Goal: Information Seeking & Learning: Check status

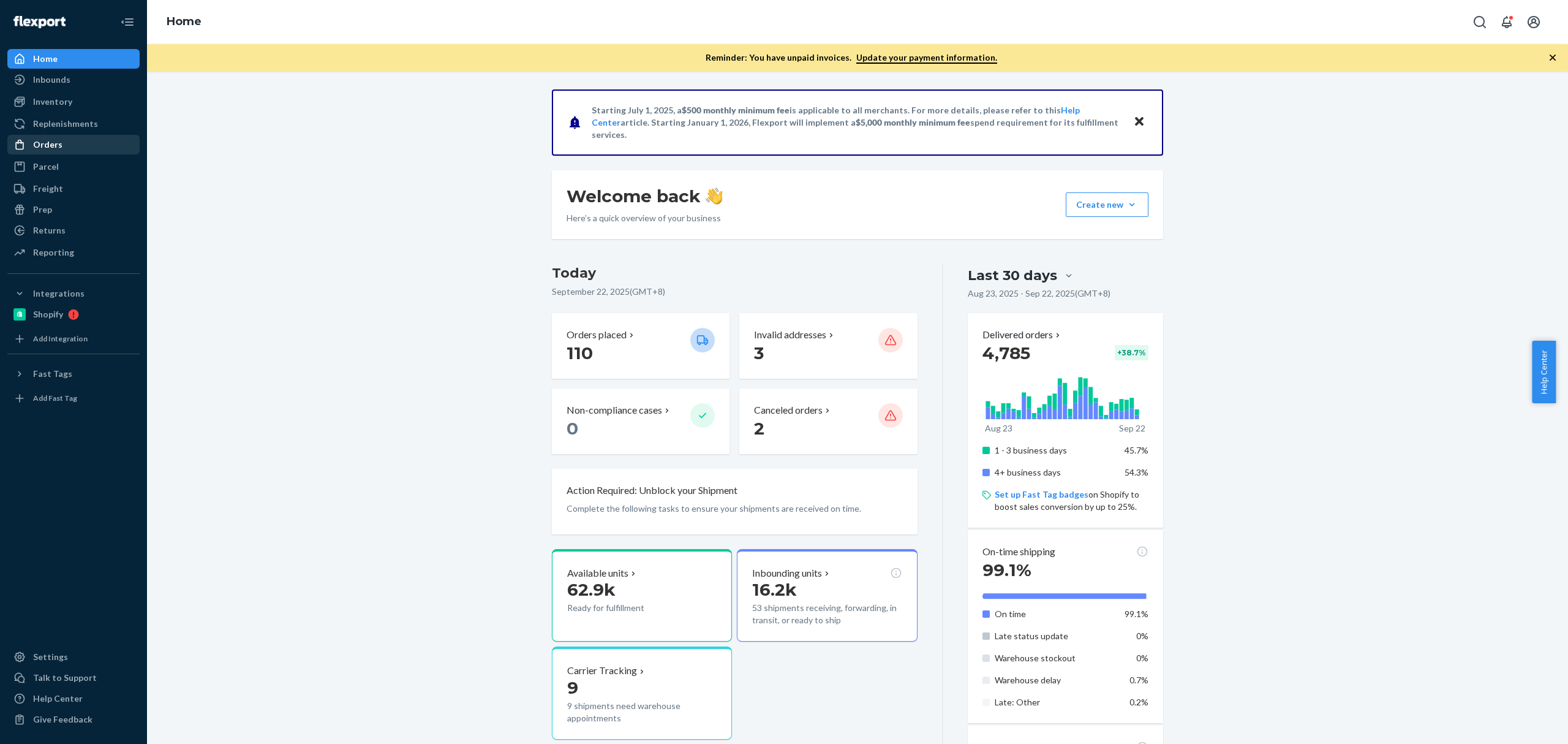
click at [93, 136] on div "Orders" at bounding box center [74, 144] width 130 height 17
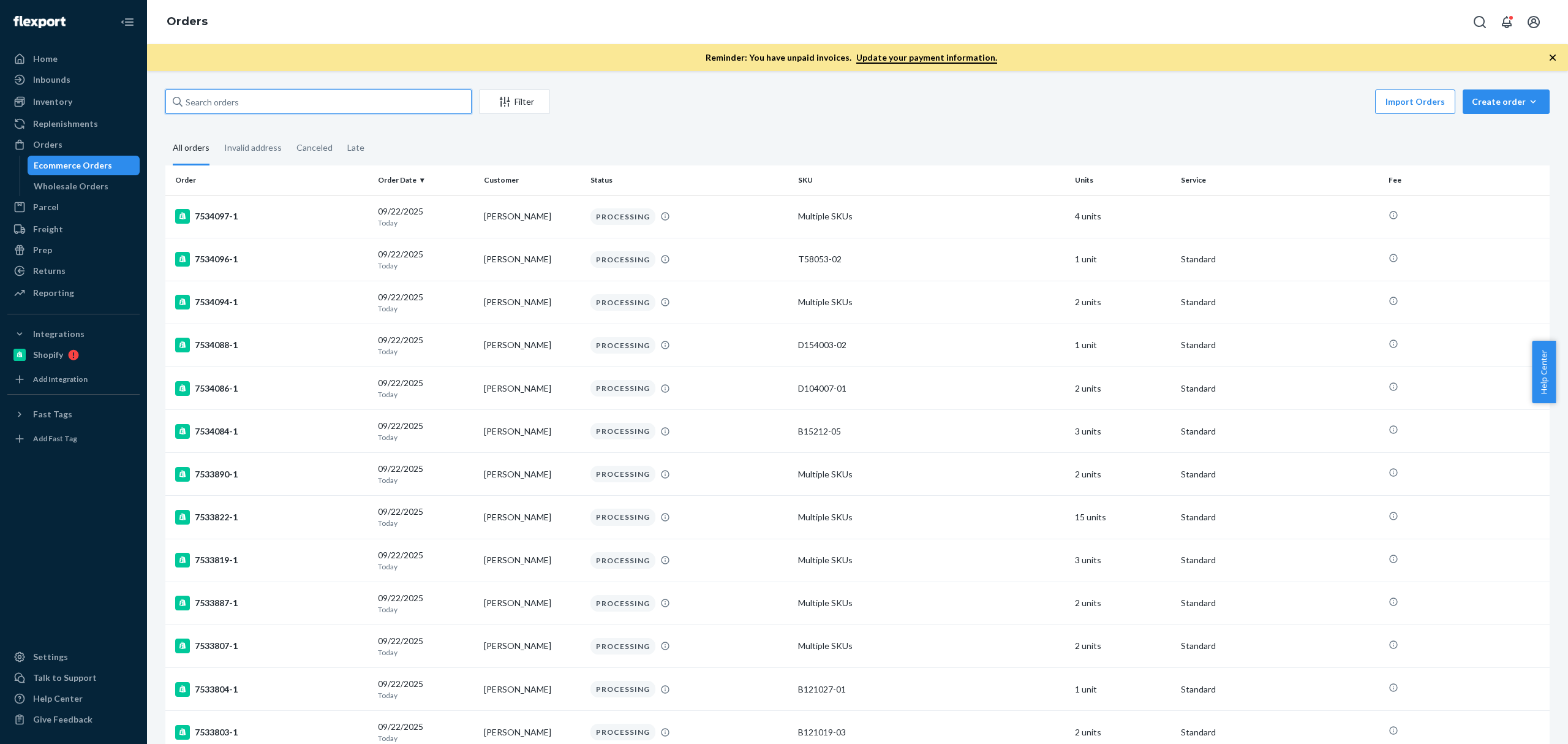
click at [262, 100] on input "text" at bounding box center [318, 102] width 306 height 25
click at [80, 100] on div "Inventory" at bounding box center [74, 102] width 130 height 17
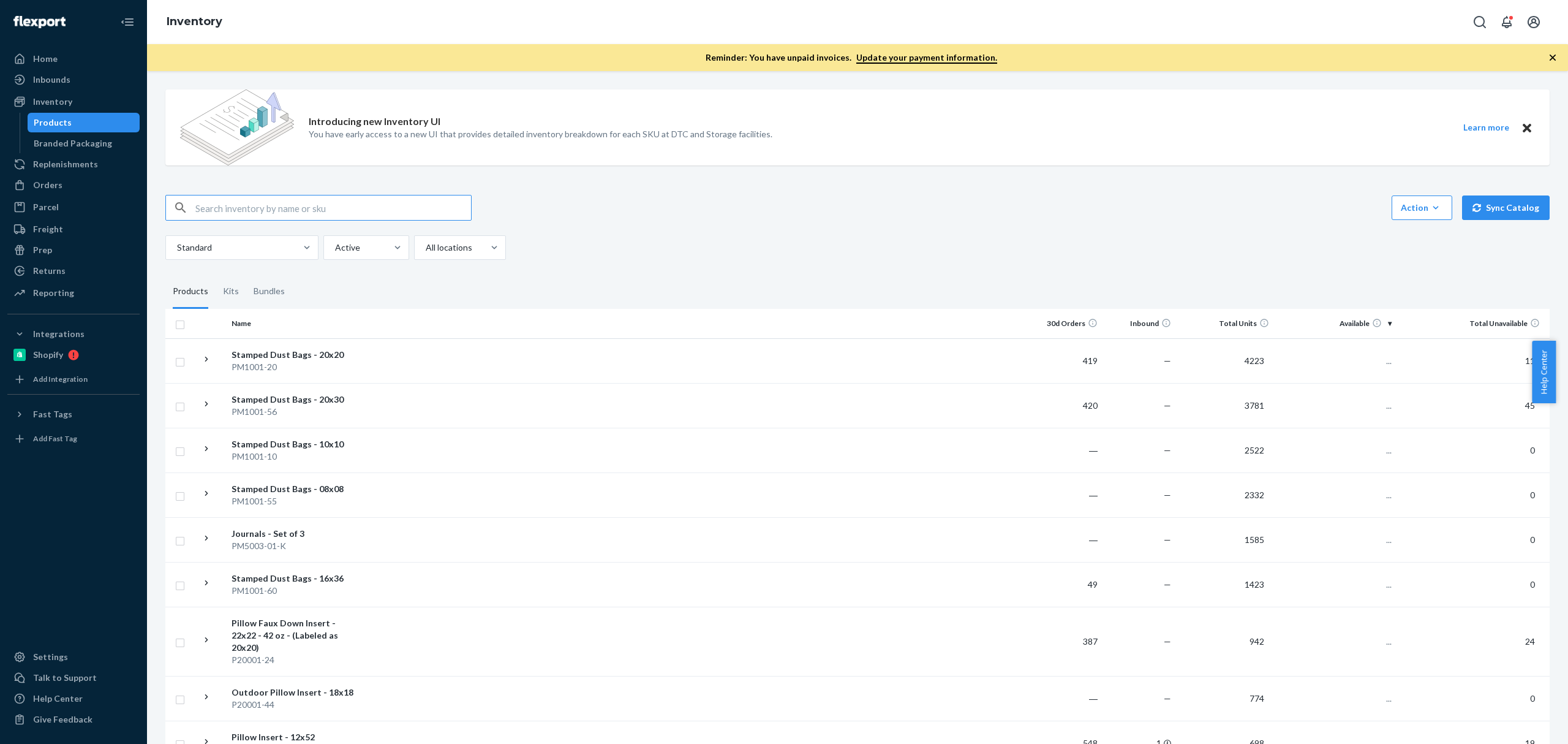
click at [298, 200] on input "text" at bounding box center [333, 208] width 275 height 25
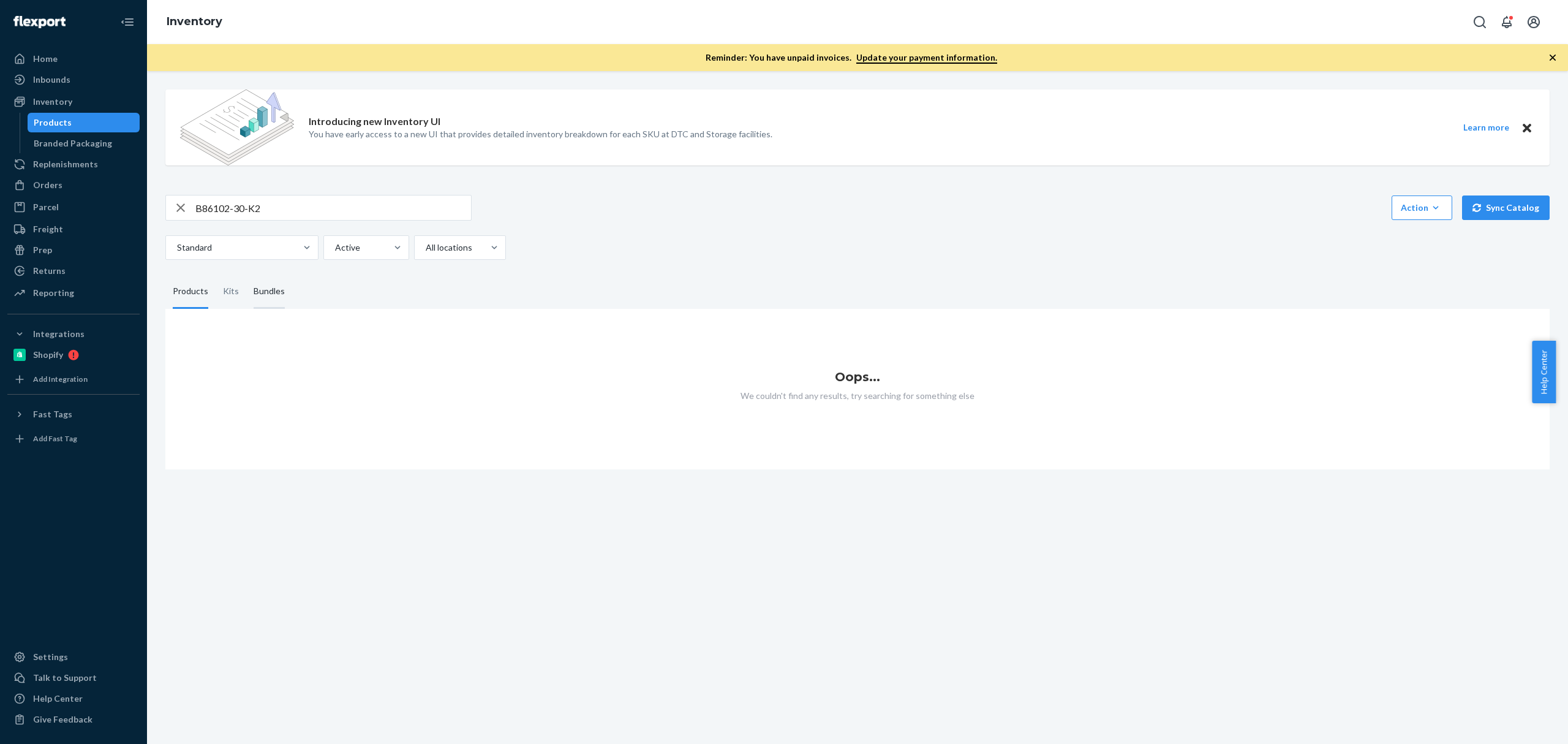
click at [275, 297] on div "Introducing new Inventory UI You have early access to a new UI that provides de…" at bounding box center [858, 274] width 1403 height 389
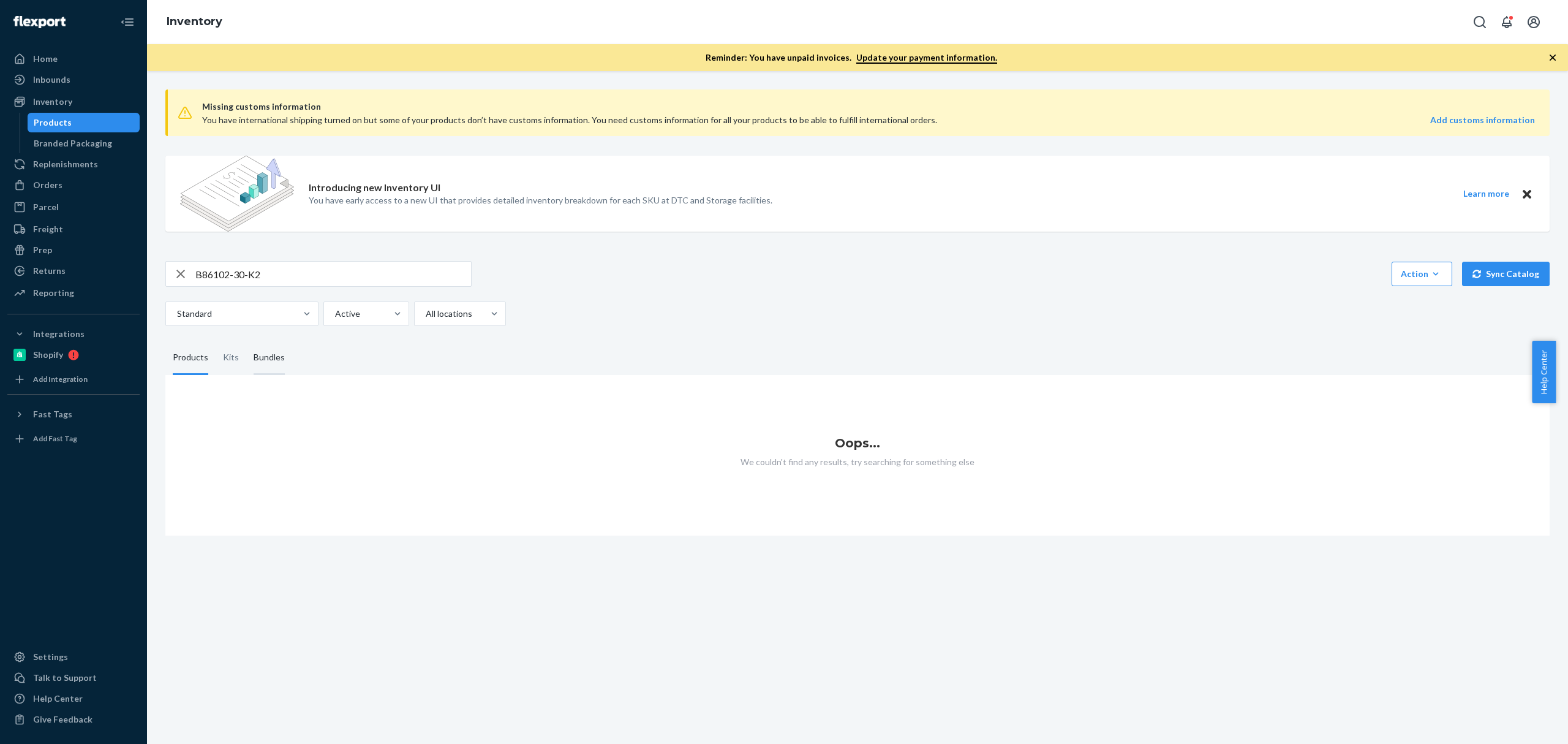
click at [266, 356] on div "Bundles" at bounding box center [269, 358] width 31 height 34
click at [246, 341] on input "Bundles" at bounding box center [246, 341] width 0 height 0
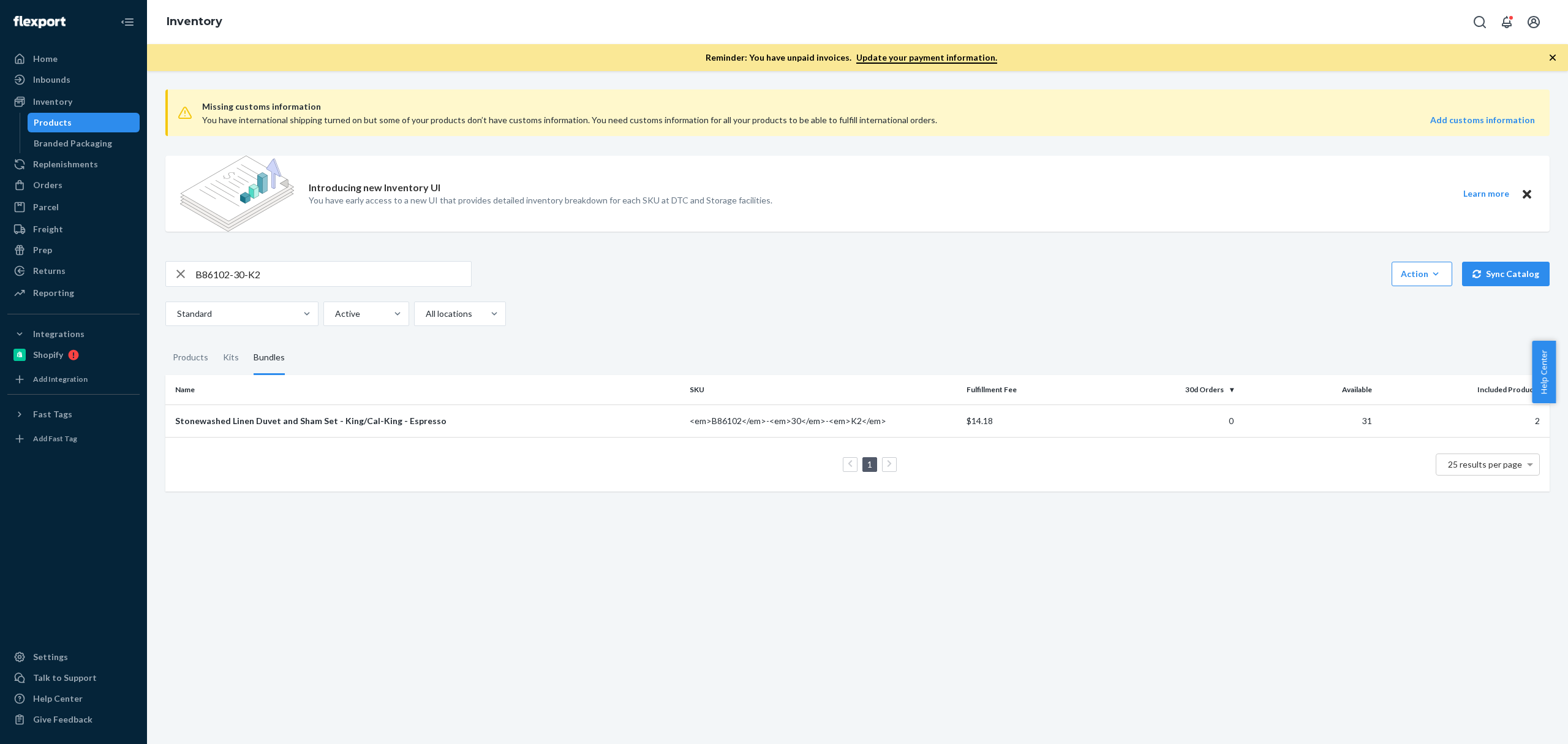
click at [315, 278] on input "B86102-30-K2" at bounding box center [333, 274] width 275 height 25
paste input "002-09"
type input "B86002-09"
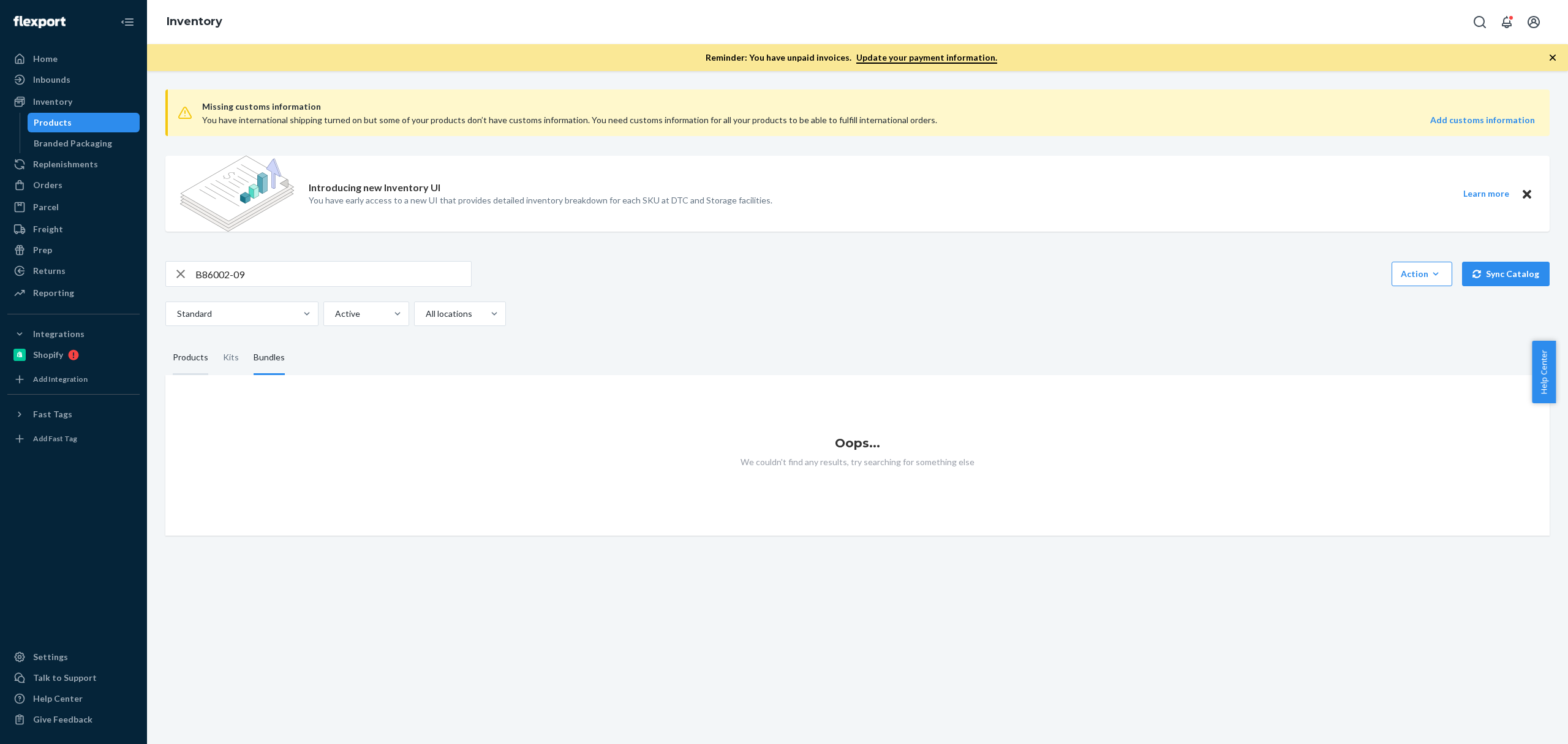
click at [187, 375] on div "Products" at bounding box center [190, 358] width 35 height 34
click at [166, 341] on input "Products" at bounding box center [166, 341] width 0 height 0
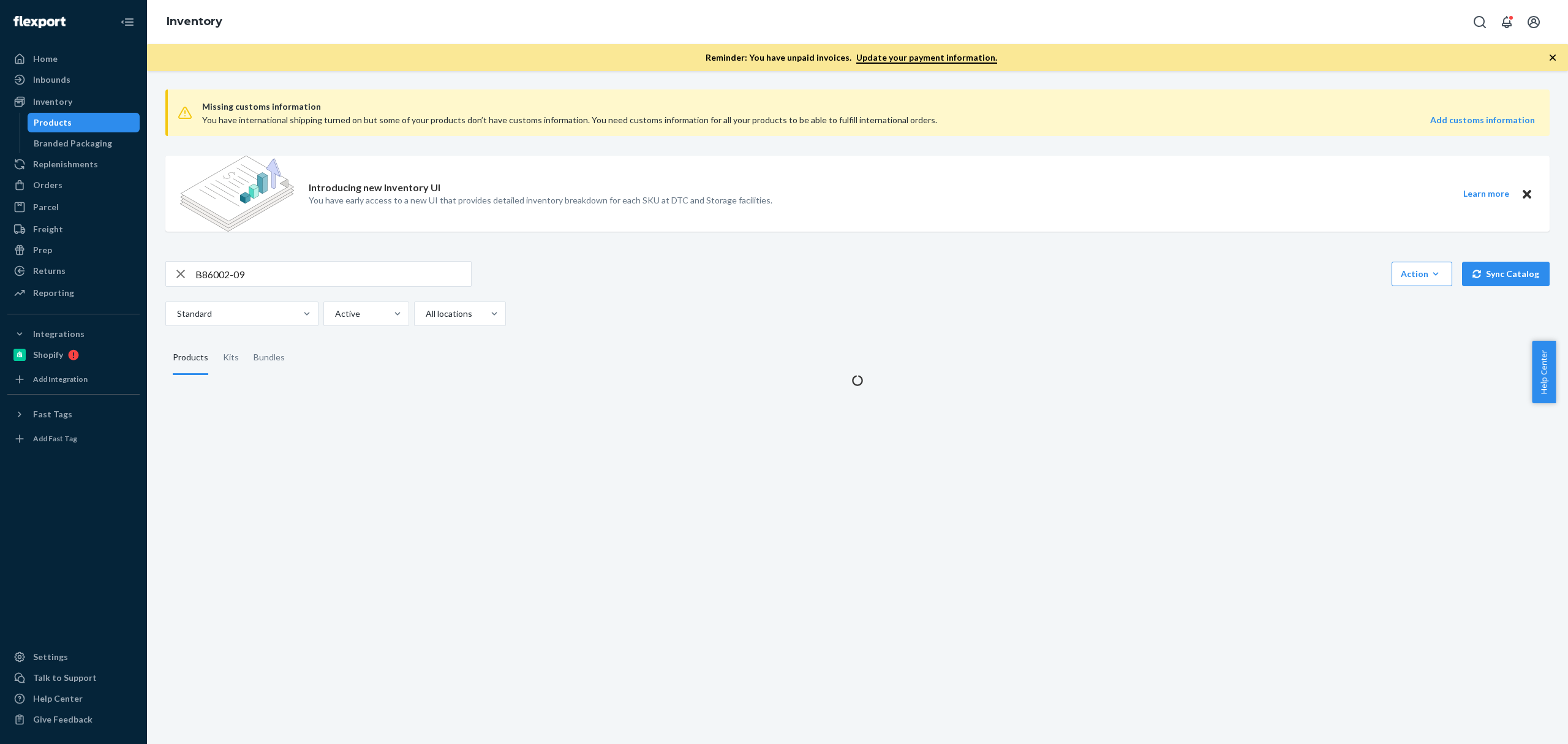
click at [278, 273] on input "B86002-09" at bounding box center [333, 274] width 275 height 25
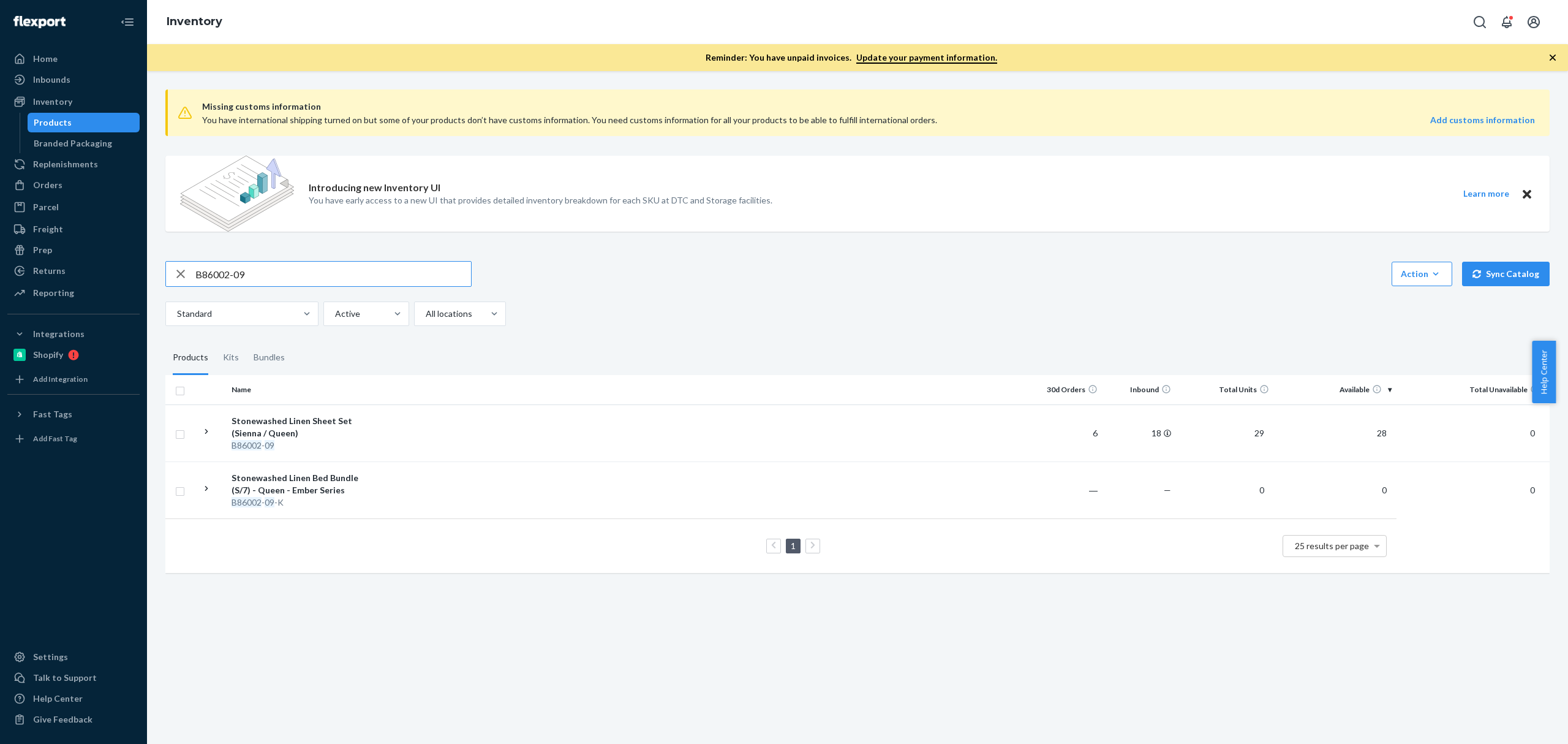
drag, startPoint x: 45, startPoint y: 194, endPoint x: 50, endPoint y: 174, distance: 20.6
click at [45, 194] on div "Orders" at bounding box center [74, 185] width 130 height 17
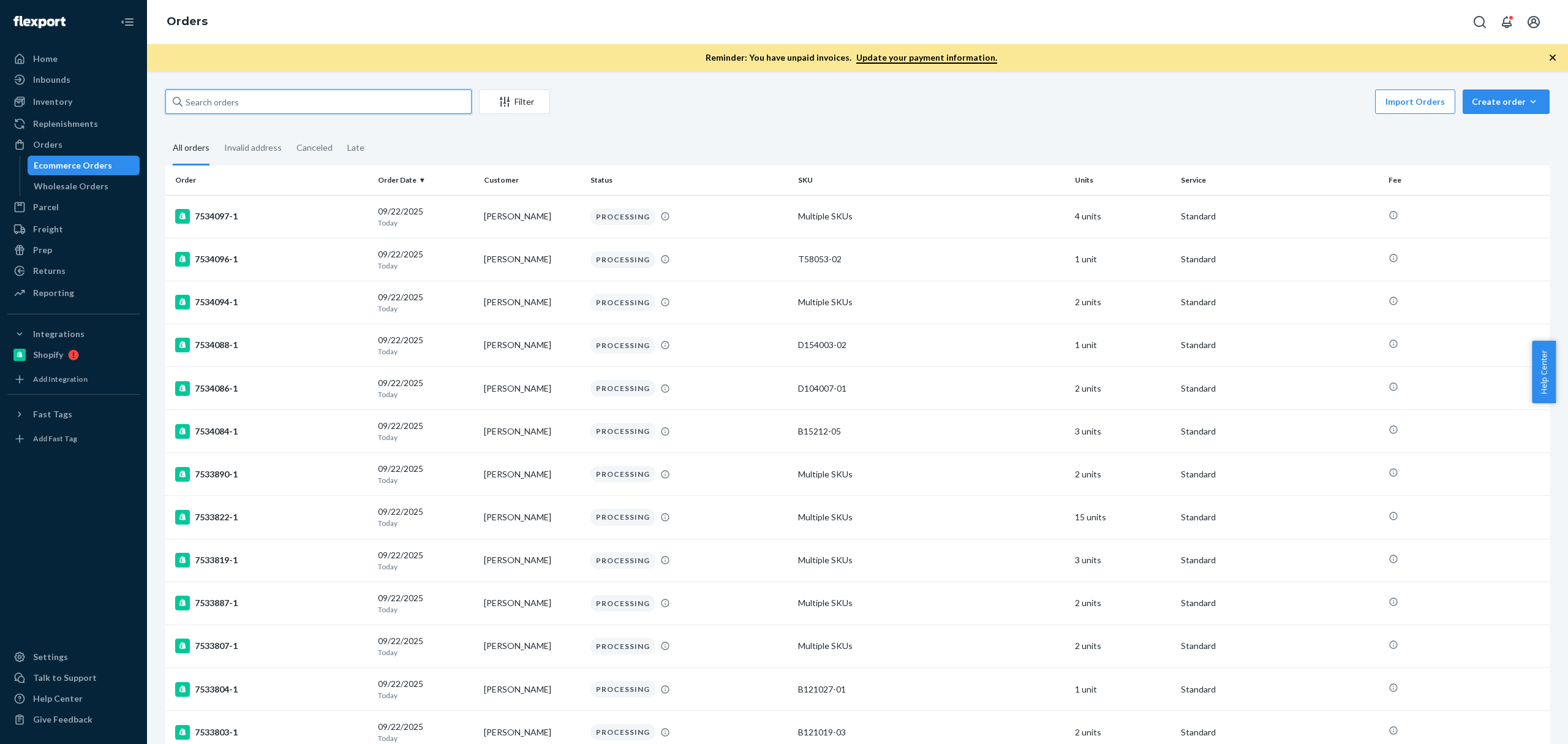
click at [246, 97] on input "text" at bounding box center [318, 102] width 306 height 25
paste input "[STREET_ADDRESS]"
type input "[STREET_ADDRESS]"
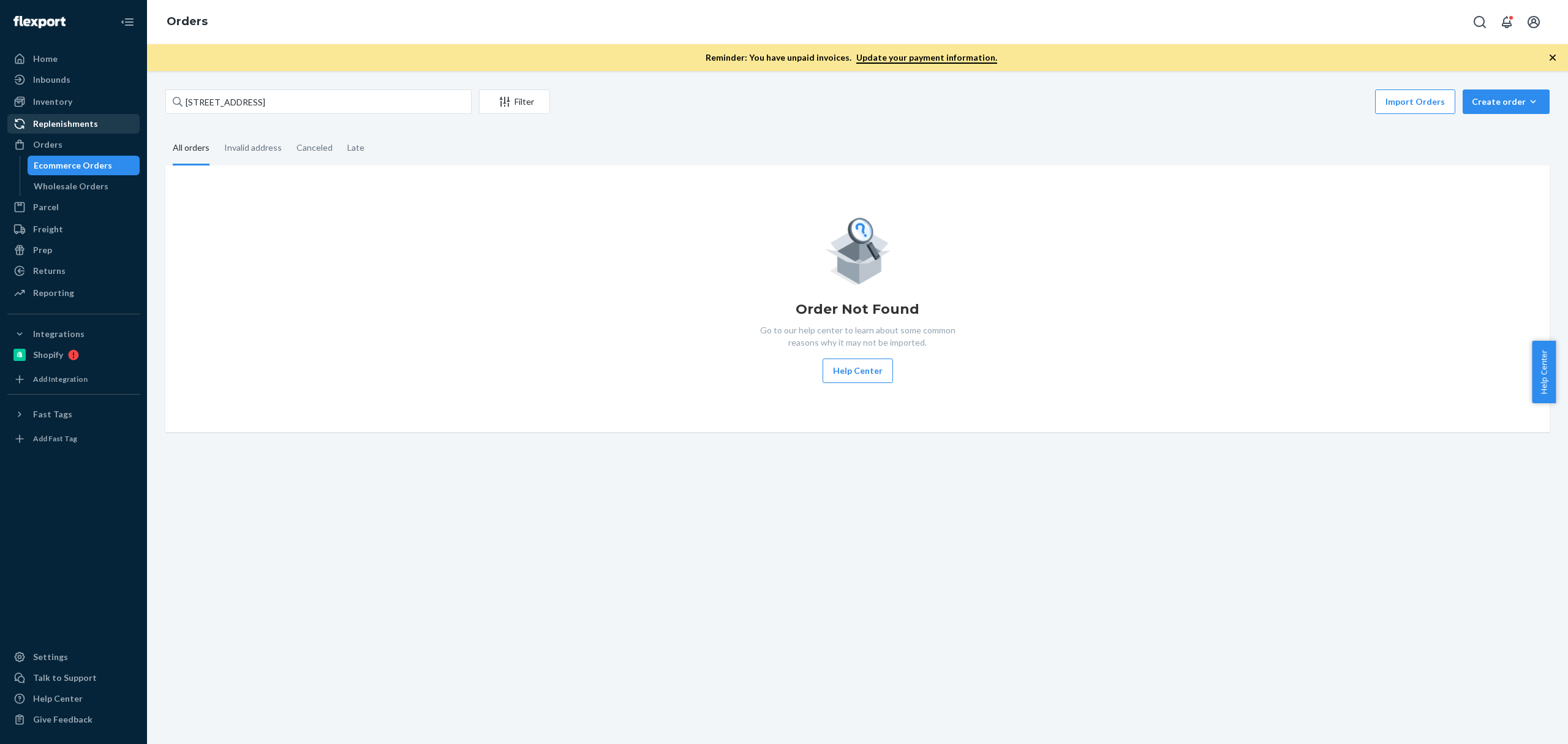
click at [120, 118] on div "Replenishments" at bounding box center [74, 123] width 130 height 17
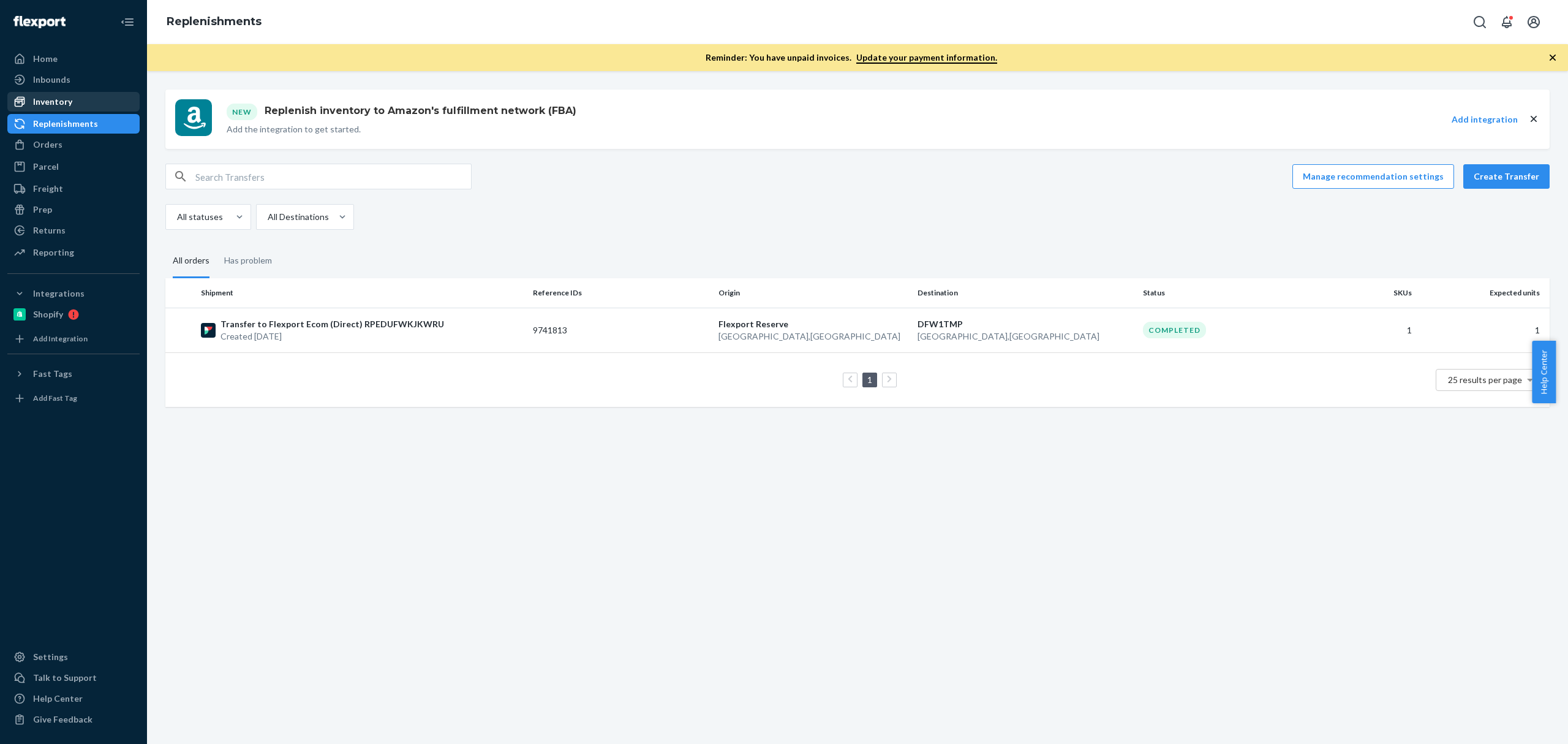
click at [111, 104] on div "Inventory" at bounding box center [74, 102] width 130 height 17
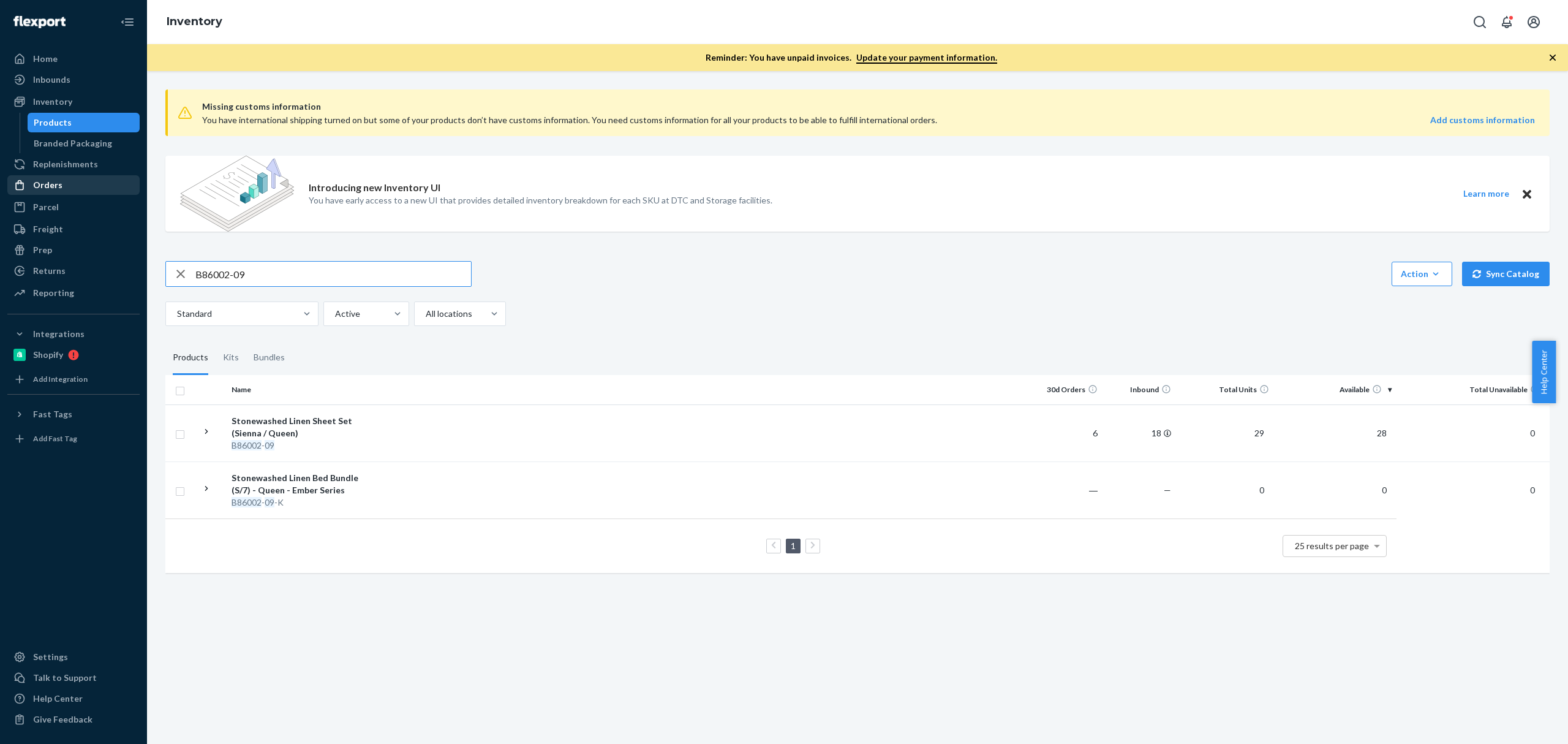
click at [92, 183] on div "Orders" at bounding box center [74, 185] width 130 height 17
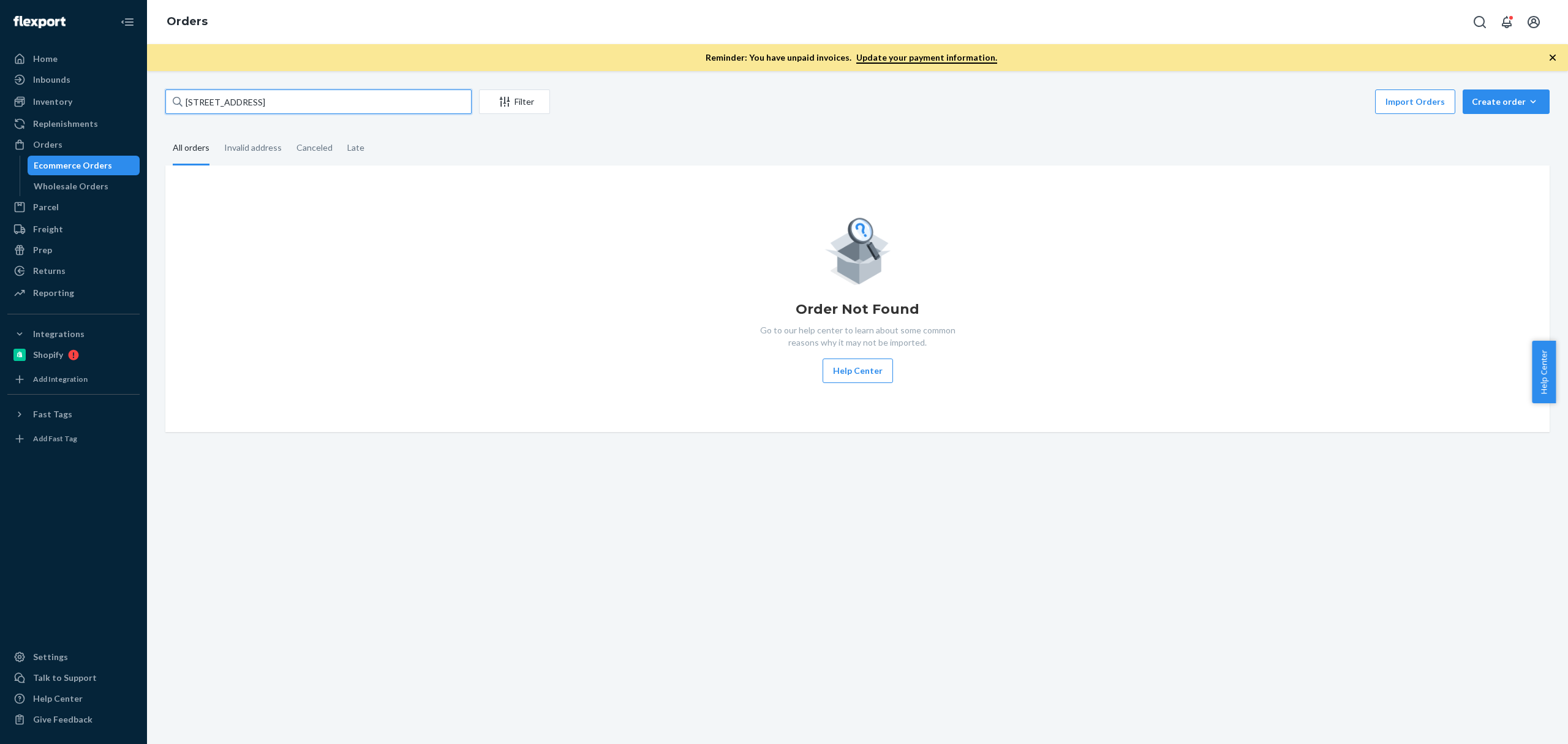
click at [229, 91] on input "[STREET_ADDRESS]" at bounding box center [318, 102] width 306 height 25
paste input "[STREET_ADDRESS]"
type input "[STREET_ADDRESS]"
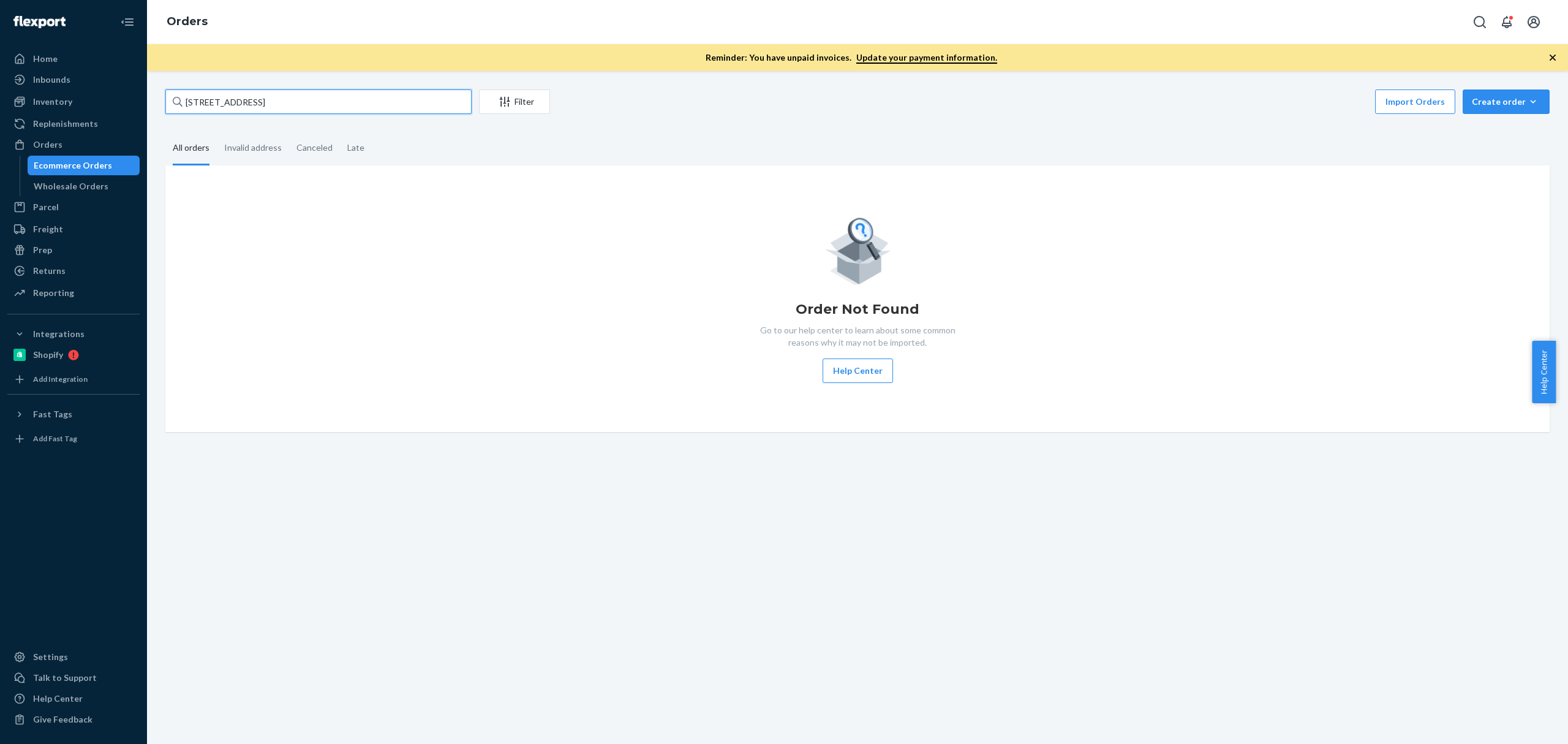
click at [307, 102] on input "[STREET_ADDRESS]" at bounding box center [318, 102] width 306 height 25
click at [106, 103] on div "Inventory" at bounding box center [74, 102] width 130 height 17
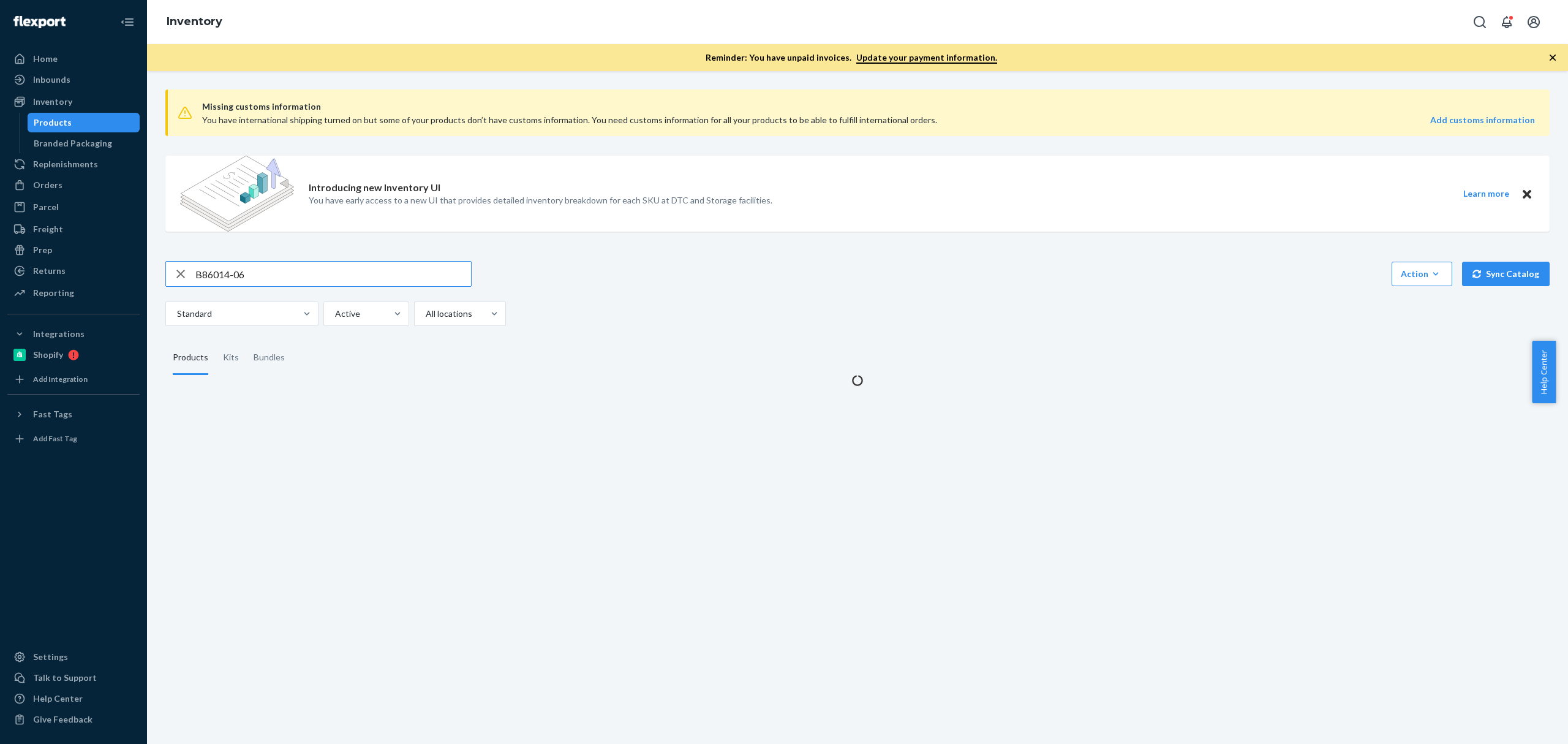
type input "B86014-06"
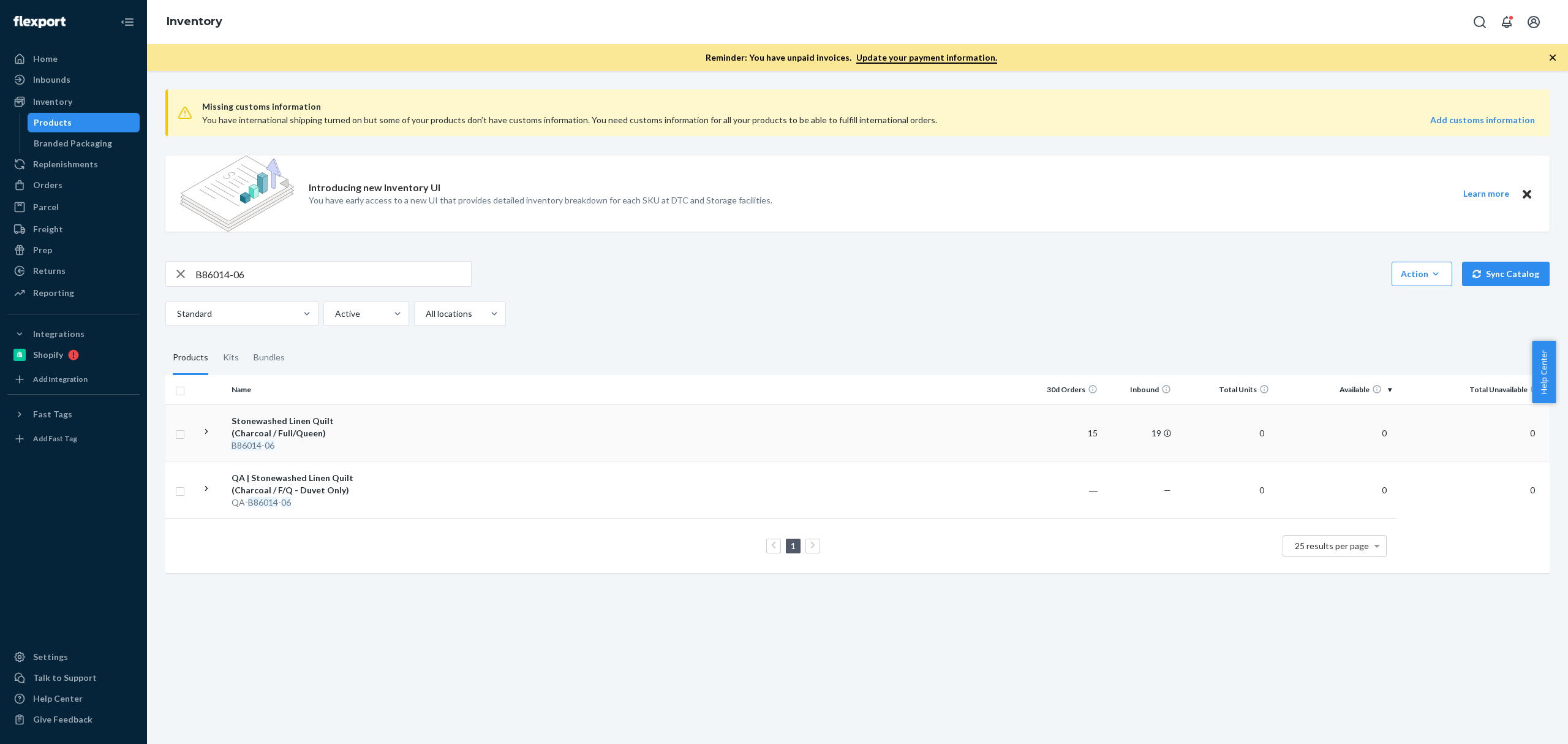
click at [340, 435] on div "Stonewashed Linen Quilt (Charcoal / Full/Queen)" at bounding box center [296, 427] width 128 height 25
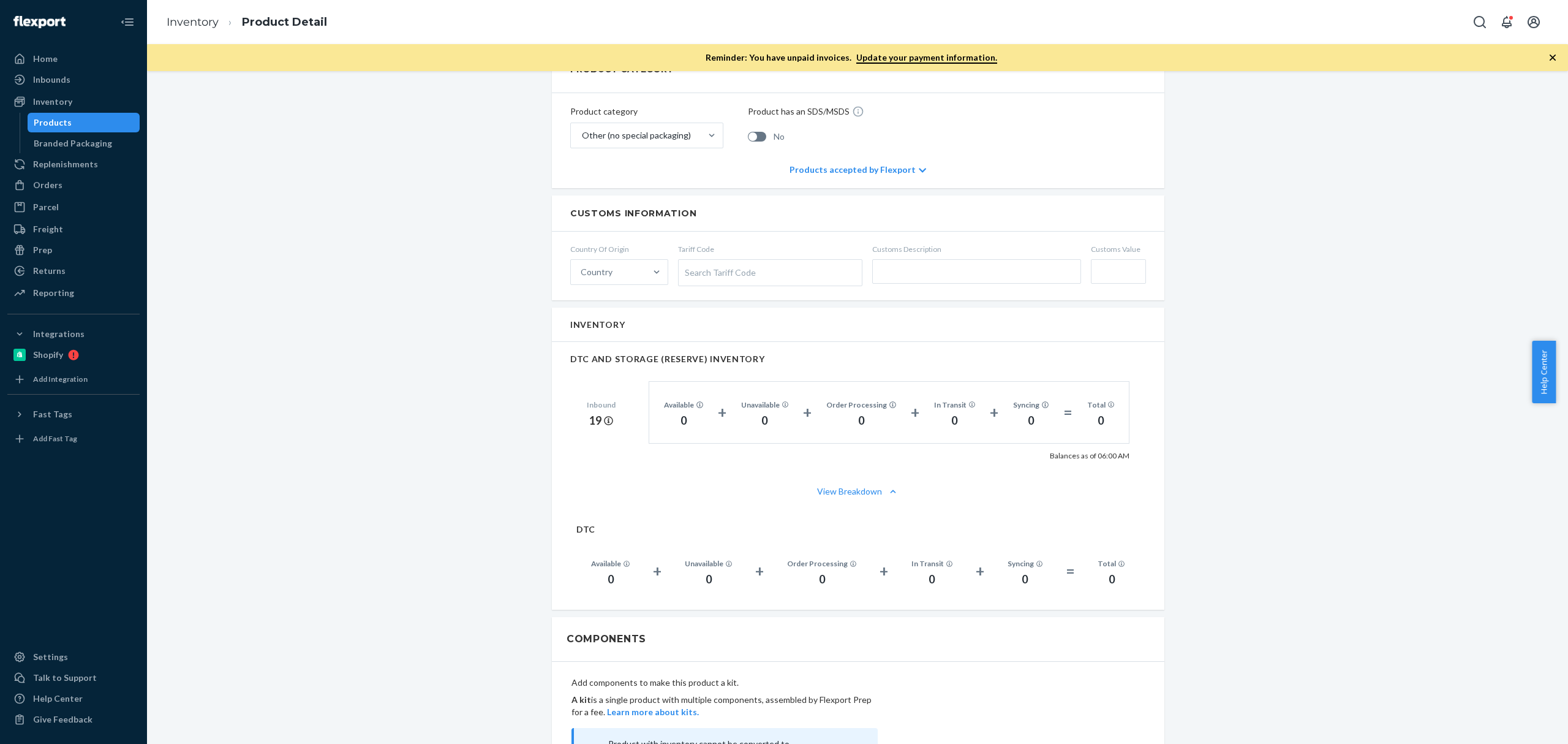
scroll to position [589, 0]
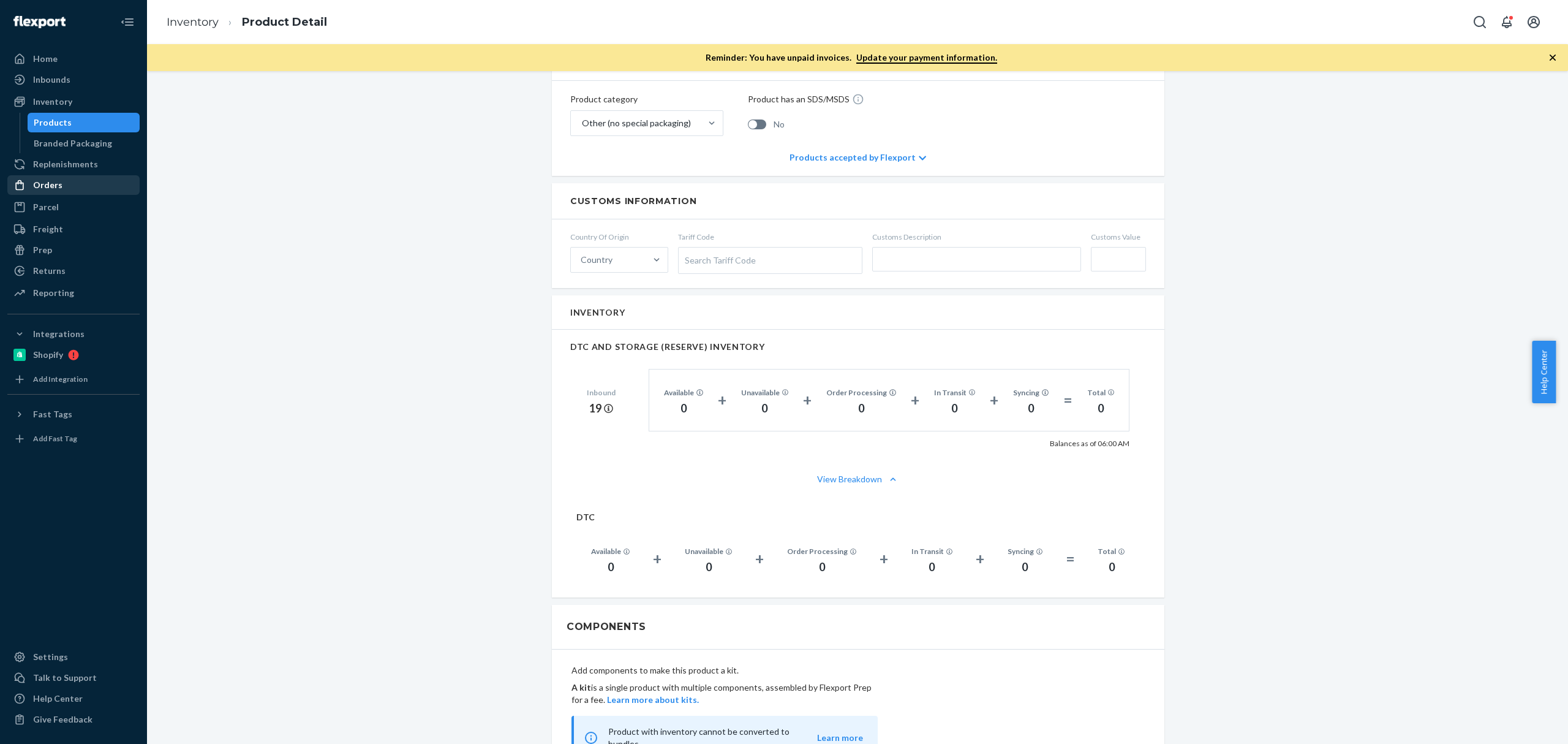
drag, startPoint x: 92, startPoint y: 172, endPoint x: 93, endPoint y: 179, distance: 7.1
click at [92, 172] on div "Replenishments" at bounding box center [74, 164] width 130 height 17
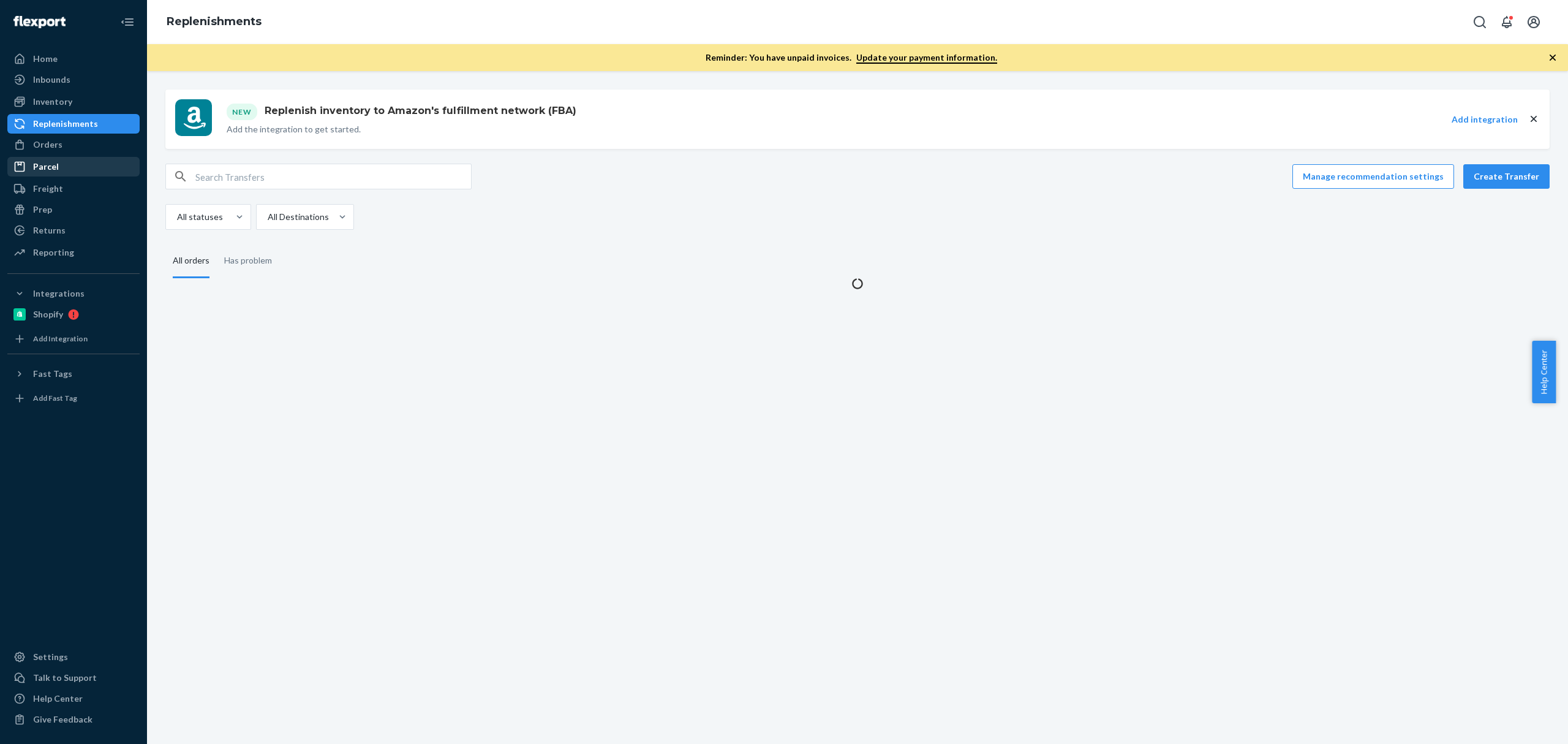
click at [93, 179] on ul "Home Inbounds Shipping Plans Problems Inventory Products Branded Packaging Repl…" at bounding box center [74, 156] width 132 height 214
click at [87, 147] on div "Orders" at bounding box center [74, 144] width 130 height 17
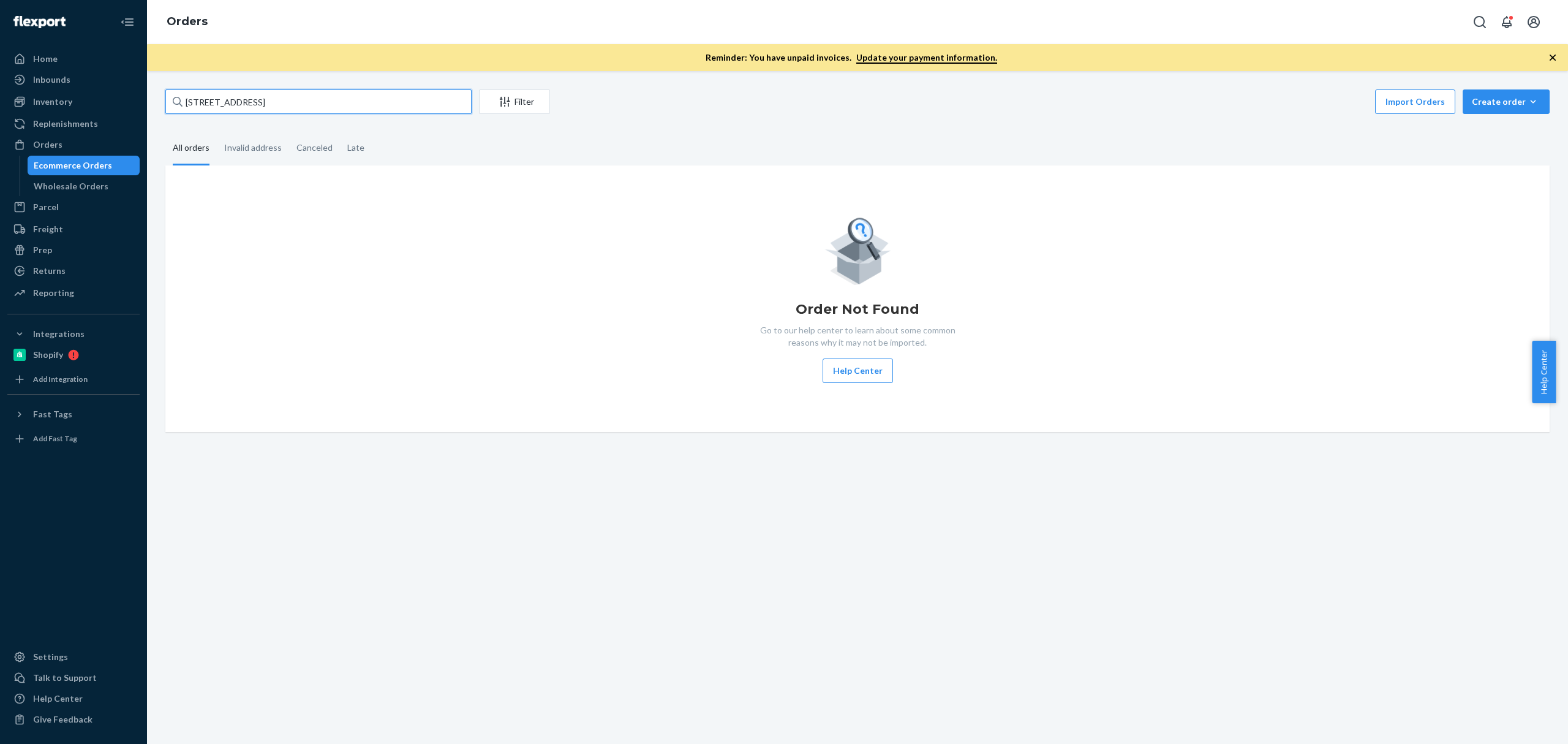
click at [247, 109] on input "[STREET_ADDRESS]" at bounding box center [318, 102] width 306 height 25
paste input "[PERSON_NAME]"
type input "[PERSON_NAME]"
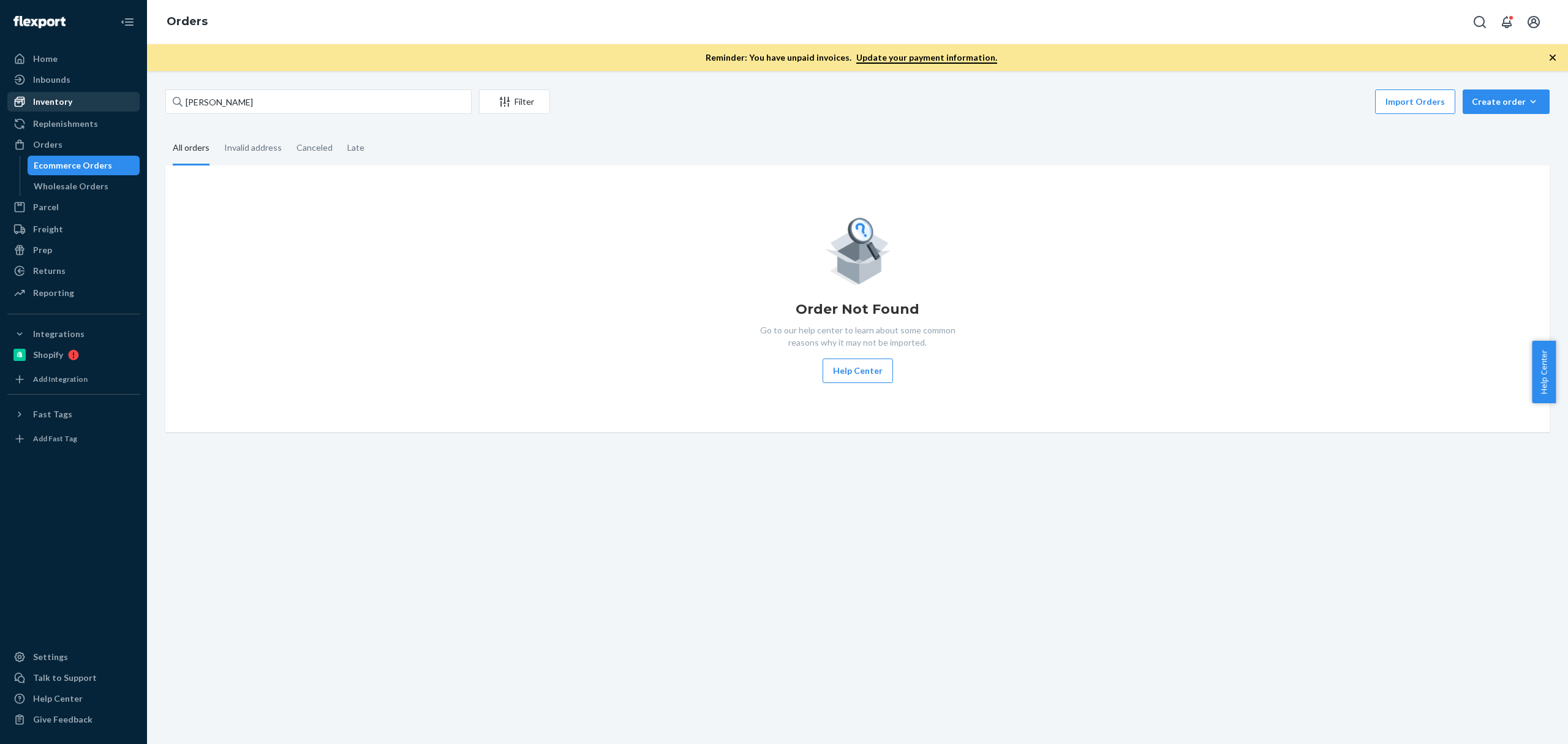
click at [91, 98] on div "Inventory" at bounding box center [74, 102] width 130 height 17
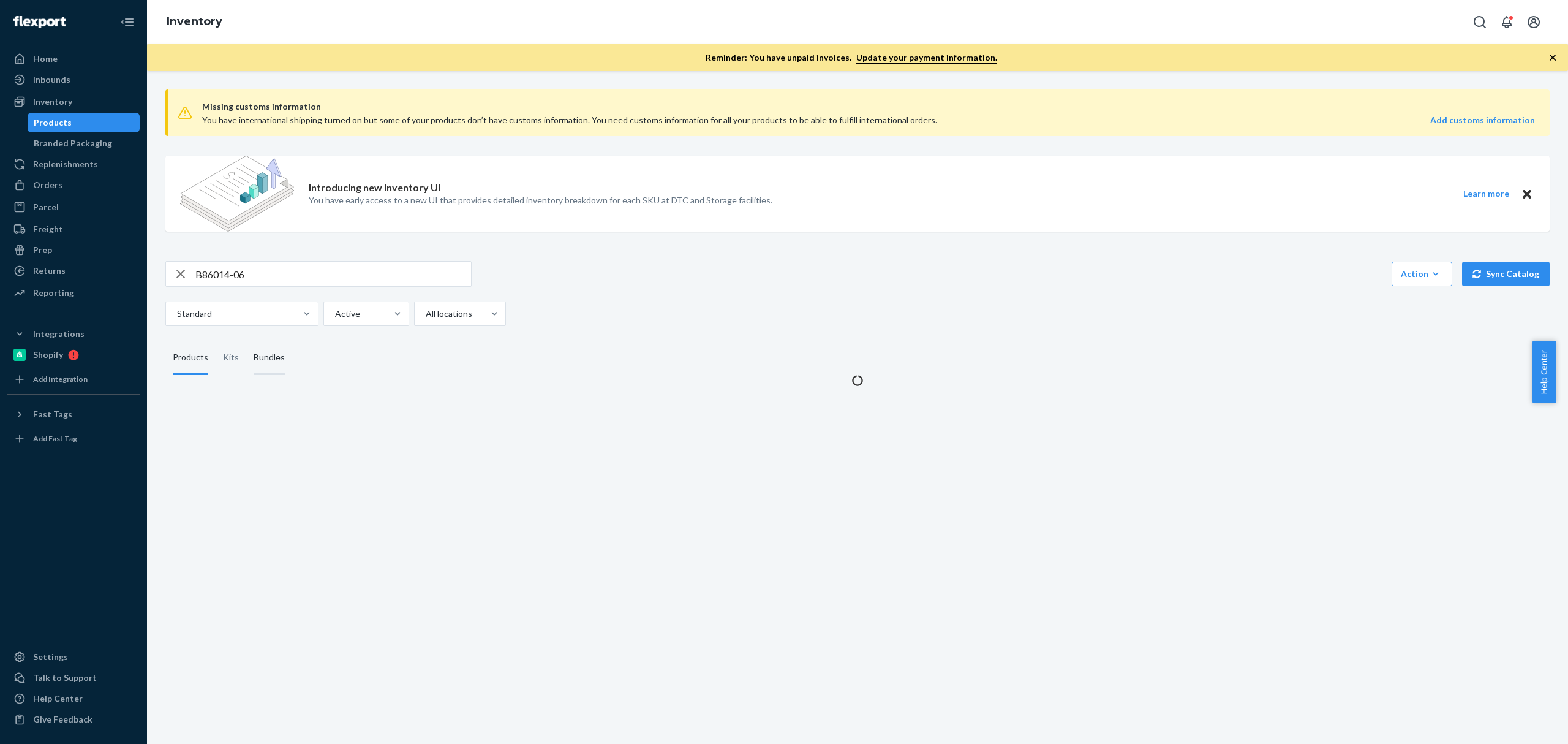
click at [280, 363] on div "Bundles" at bounding box center [269, 358] width 31 height 34
click at [246, 341] on input "Bundles" at bounding box center [246, 341] width 0 height 0
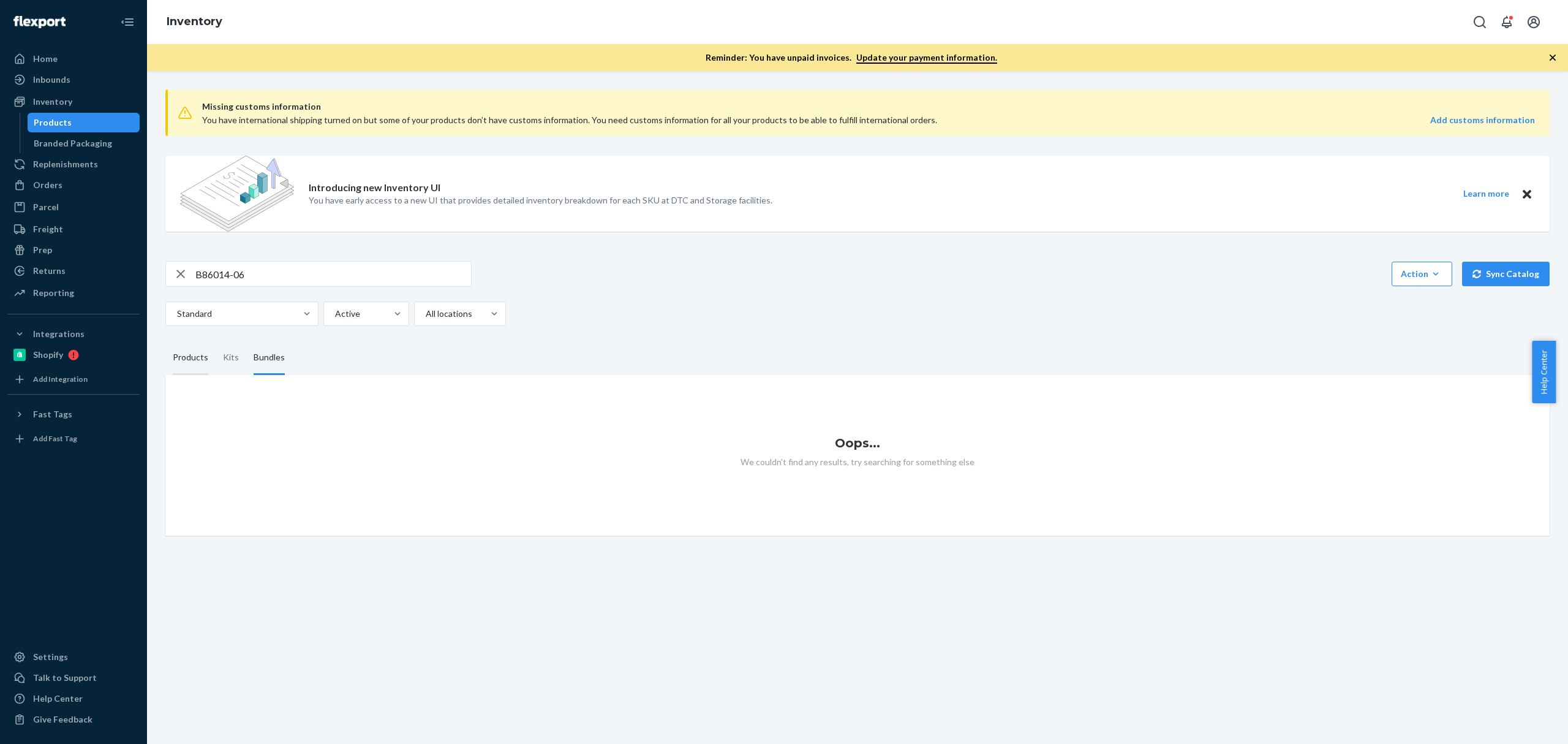
click at [194, 359] on div "Products" at bounding box center [190, 358] width 35 height 34
click at [166, 341] on input "Products" at bounding box center [166, 341] width 0 height 0
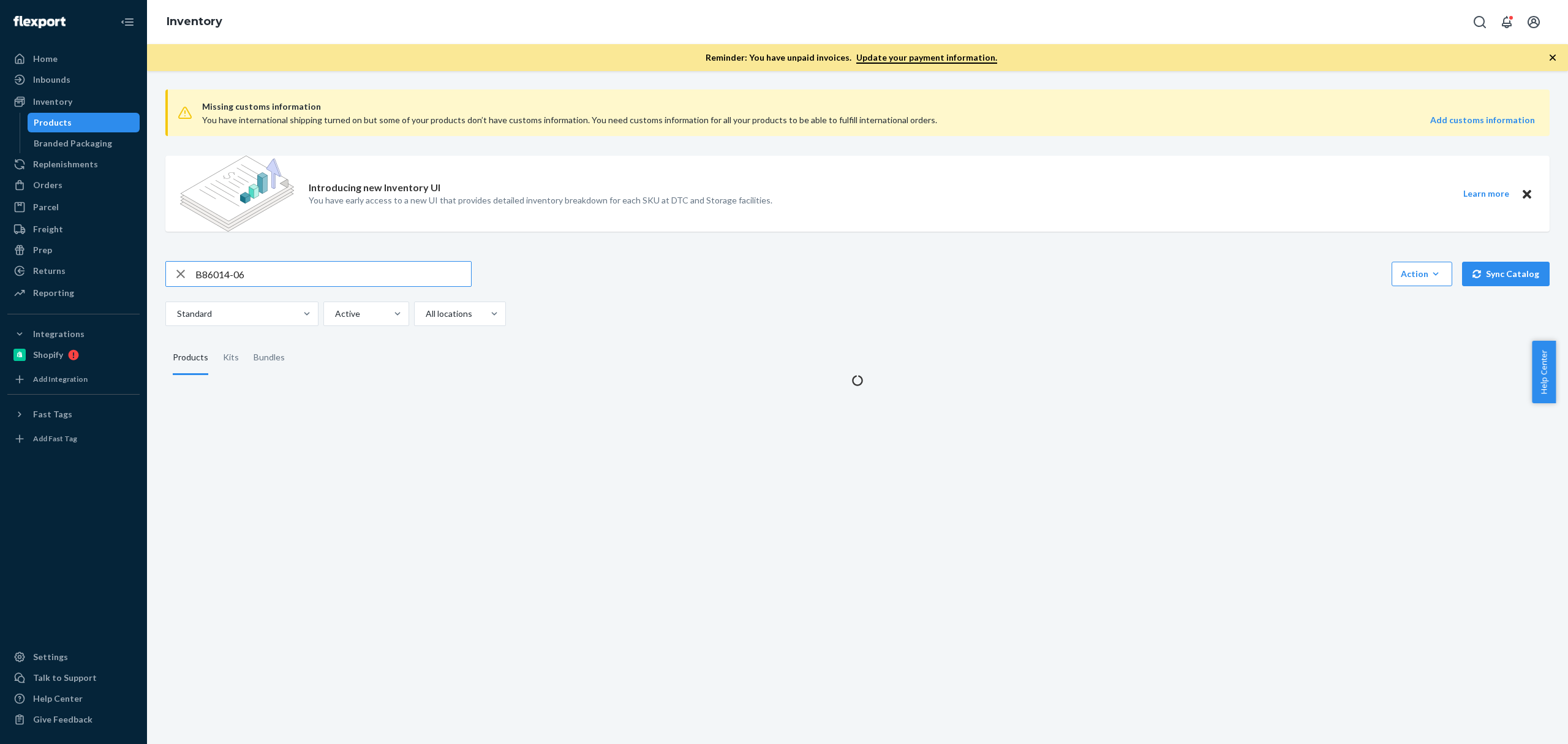
click at [408, 265] on input "B86014-06" at bounding box center [333, 274] width 275 height 25
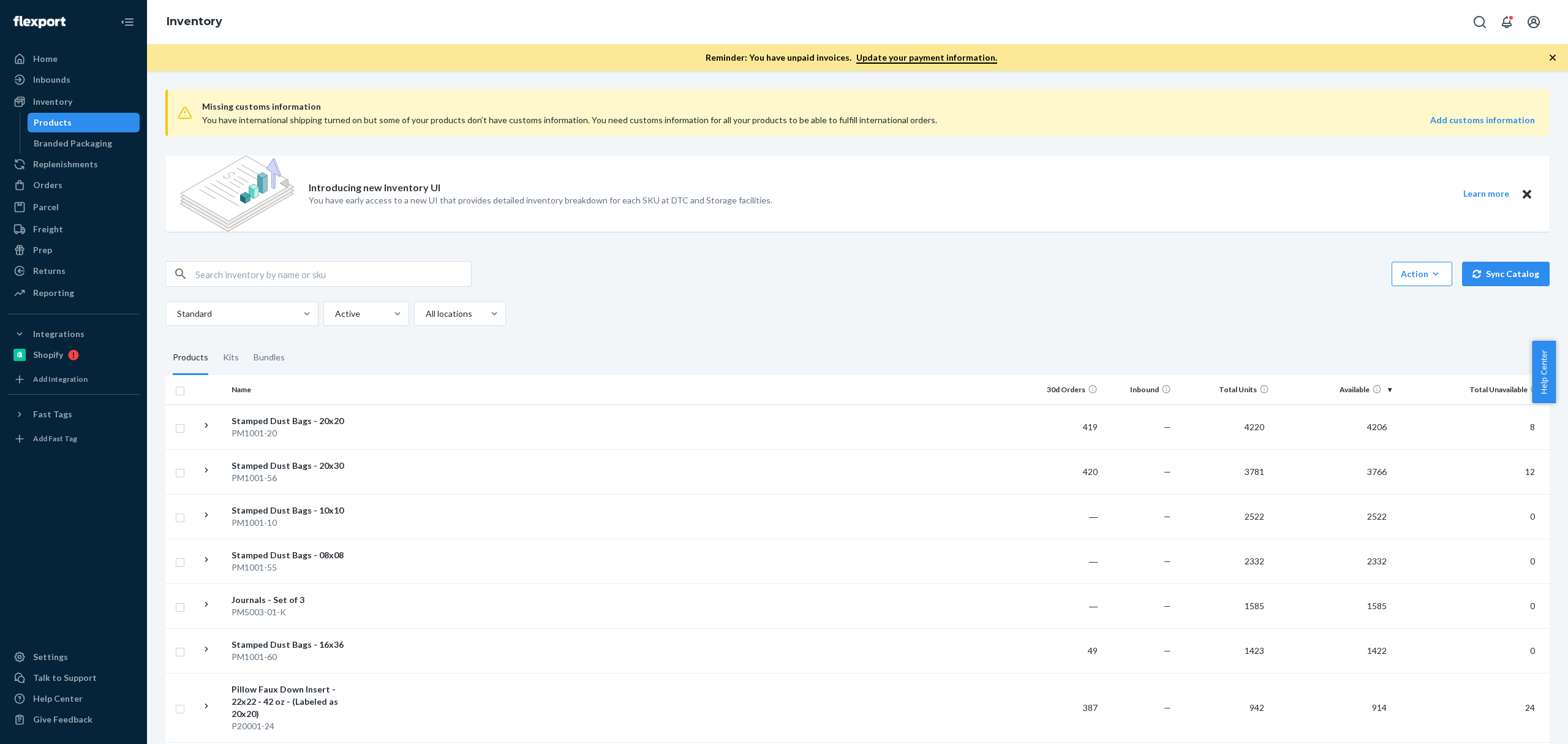
click at [355, 283] on input "text" at bounding box center [333, 274] width 275 height 25
paste input "452459"
click at [344, 284] on input "452459" at bounding box center [333, 274] width 275 height 25
paste input "B86014-06"
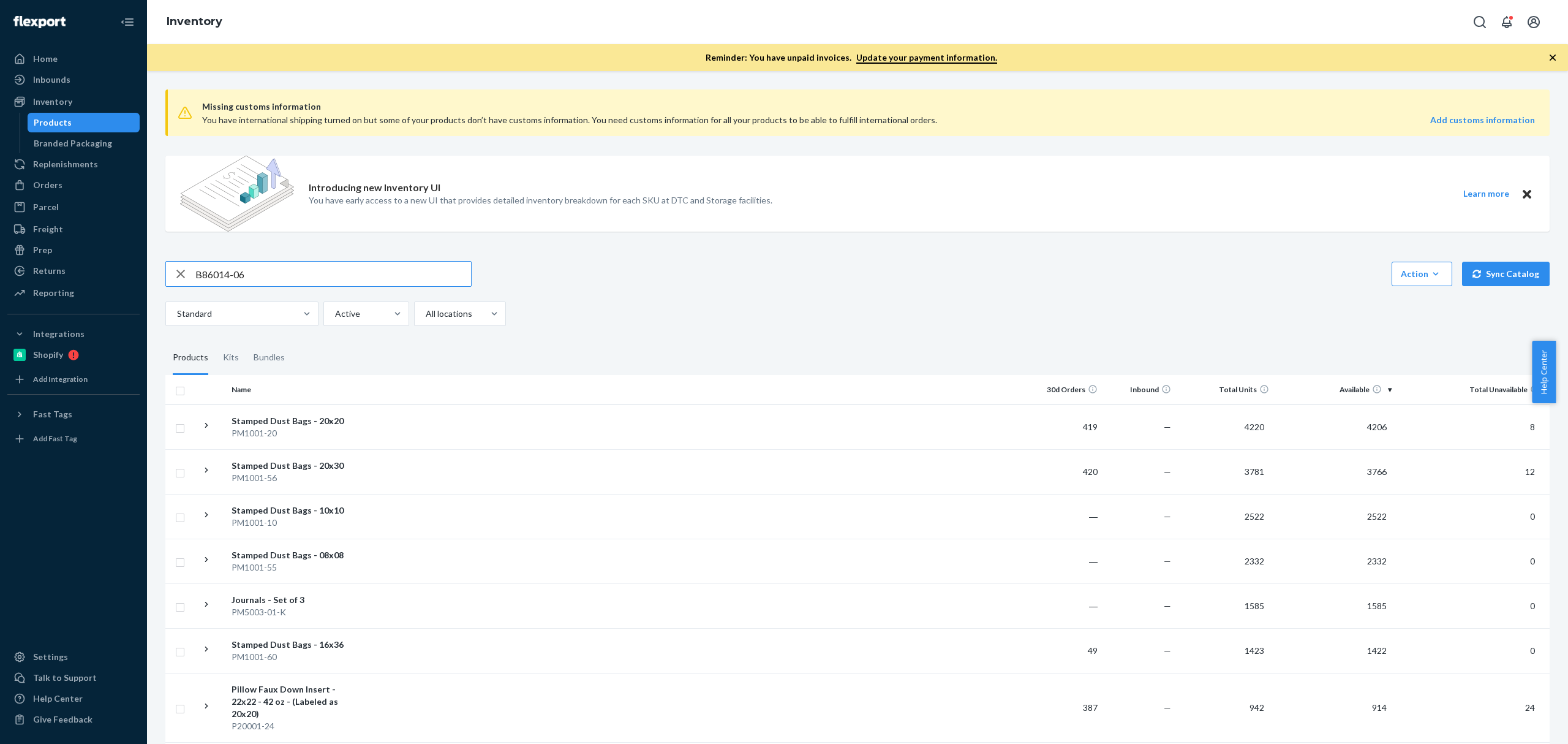
type input "B86014-06"
